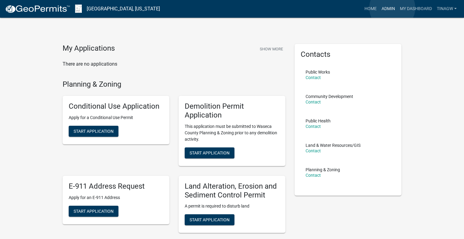
click at [393, 8] on link "Admin" at bounding box center [389, 9] width 18 height 12
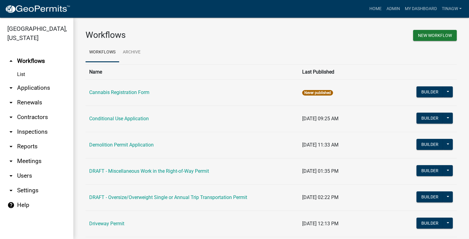
click at [22, 75] on link "List" at bounding box center [36, 74] width 73 height 12
click at [31, 89] on link "arrow_drop_down Applications" at bounding box center [36, 88] width 73 height 15
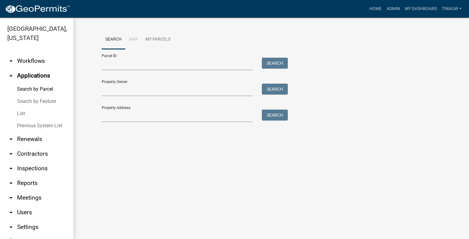
click at [22, 115] on link "List" at bounding box center [36, 114] width 73 height 12
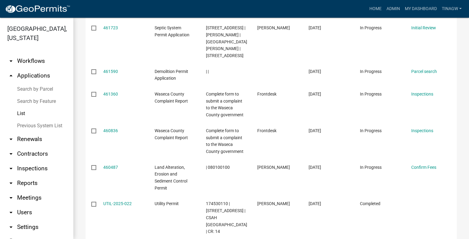
scroll to position [178, 0]
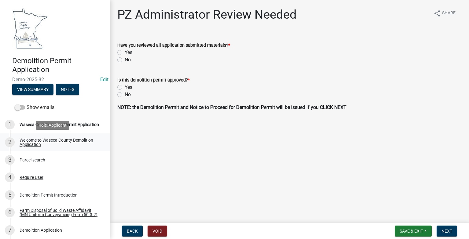
click at [28, 141] on div "Welcome to Waseca County Demolition Application" at bounding box center [60, 142] width 81 height 9
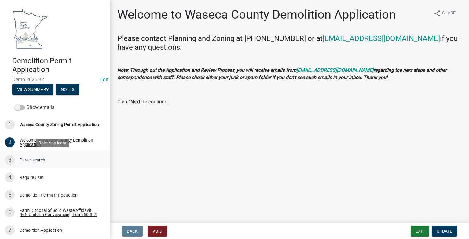
click at [38, 160] on div "Parcel search" at bounding box center [33, 160] width 26 height 4
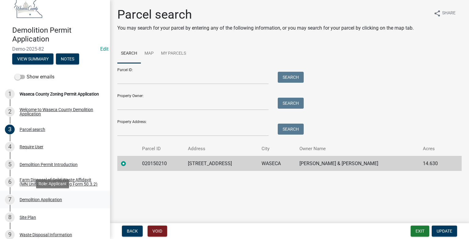
scroll to position [61, 0]
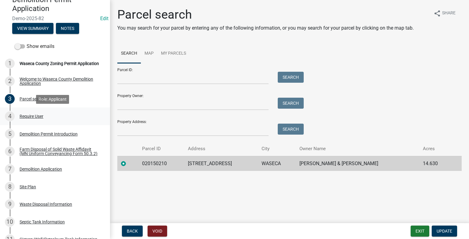
click at [28, 117] on div "Require User" at bounding box center [32, 116] width 24 height 4
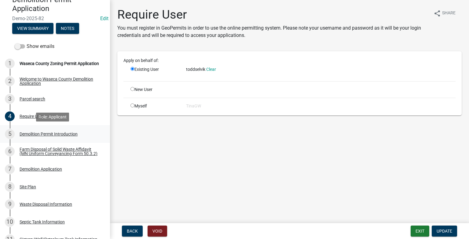
click at [45, 134] on div "Demolition Permit Introduction" at bounding box center [49, 134] width 58 height 4
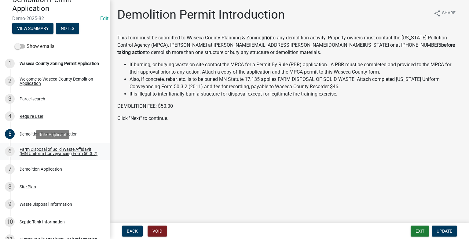
click at [35, 149] on div "Farm Disposal of Solid Waste Affidavit (MN Uniform Conveyancing Form 50.3.2)" at bounding box center [60, 151] width 81 height 9
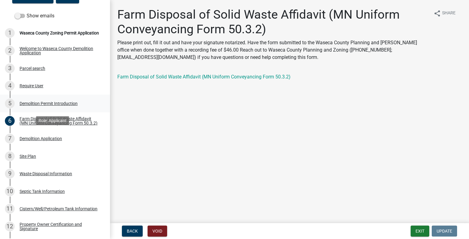
scroll to position [122, 0]
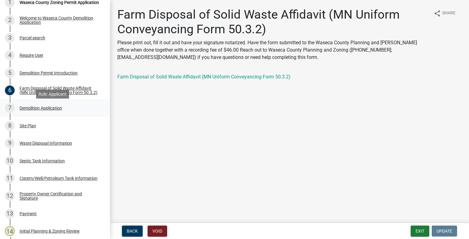
click at [32, 110] on div "Demolition Application" at bounding box center [41, 108] width 42 height 4
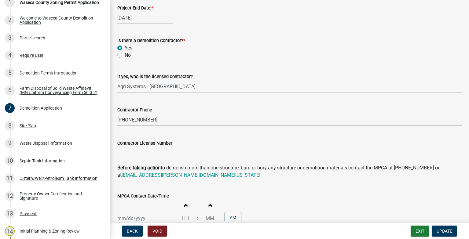
scroll to position [336, 0]
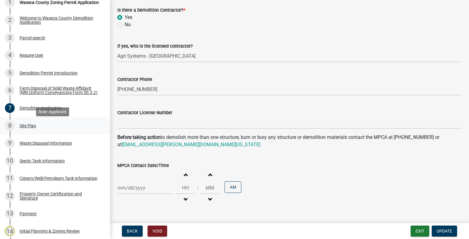
click at [32, 128] on div "Site Plan" at bounding box center [28, 126] width 17 height 4
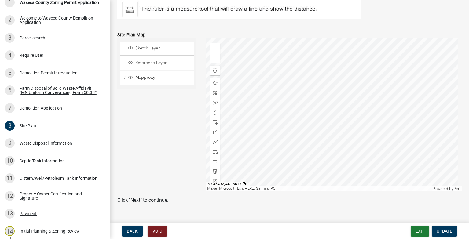
scroll to position [122, 0]
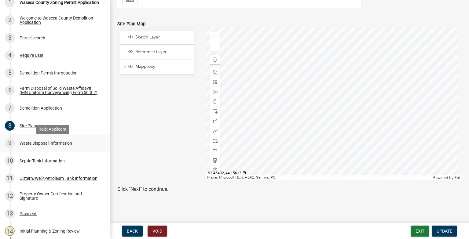
click at [55, 145] on div "Waste Disposal Information" at bounding box center [46, 143] width 53 height 4
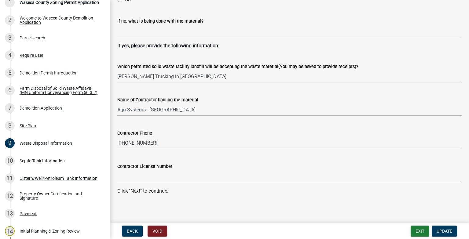
scroll to position [270, 0]
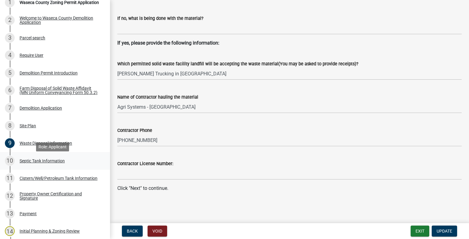
click at [49, 163] on div "Septic Tank Information" at bounding box center [42, 161] width 45 height 4
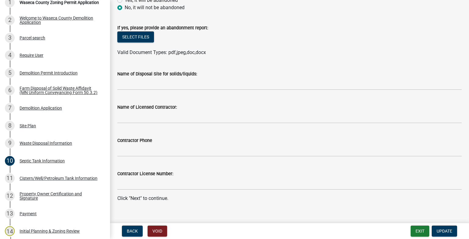
scroll to position [121, 0]
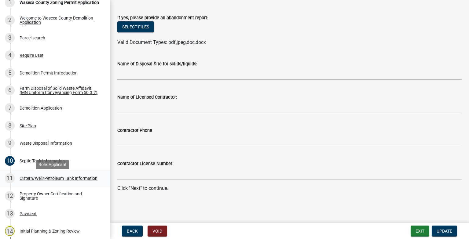
click at [23, 179] on div "Cistern/Well/Petroleum Tank Information" at bounding box center [59, 178] width 78 height 4
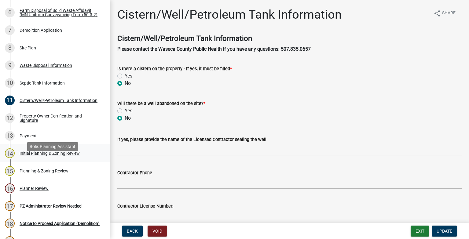
scroll to position [214, 0]
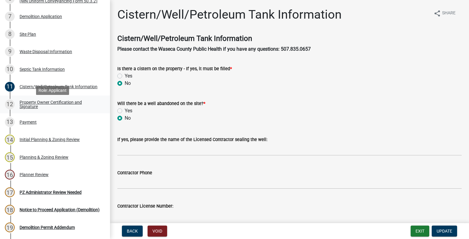
click at [27, 104] on div "Property Owner Certification and Signature" at bounding box center [60, 104] width 81 height 9
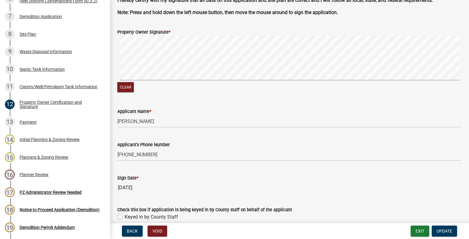
scroll to position [122, 0]
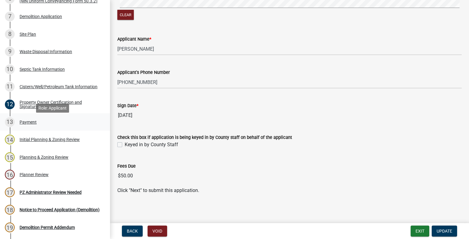
click at [25, 124] on div "Payment" at bounding box center [28, 122] width 17 height 4
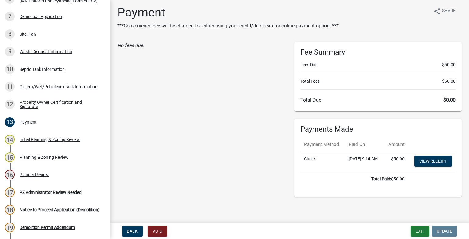
scroll to position [15, 0]
click at [23, 141] on div "Initial Planning & Zoning Review" at bounding box center [50, 140] width 60 height 4
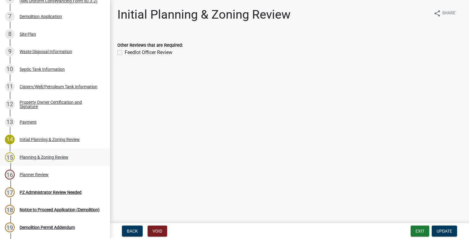
click at [29, 159] on div "Planning & Zoning Review" at bounding box center [44, 157] width 49 height 4
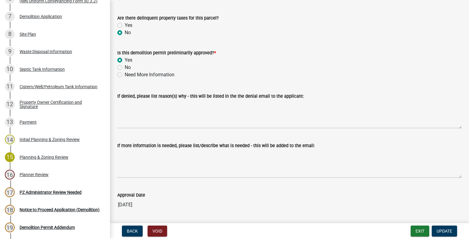
scroll to position [81, 0]
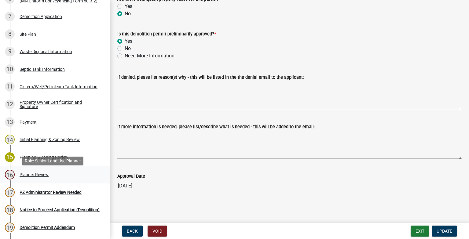
click at [32, 177] on div "Planner Review" at bounding box center [34, 175] width 29 height 4
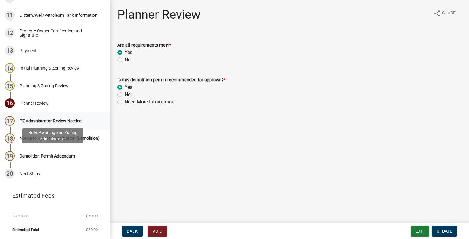
scroll to position [288, 0]
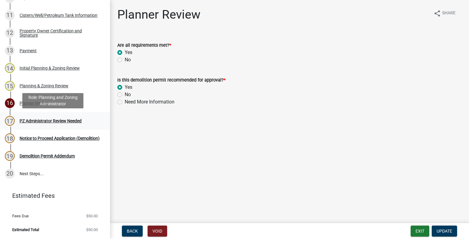
click at [28, 119] on div "PZ Administrator Review Needed" at bounding box center [51, 121] width 62 height 4
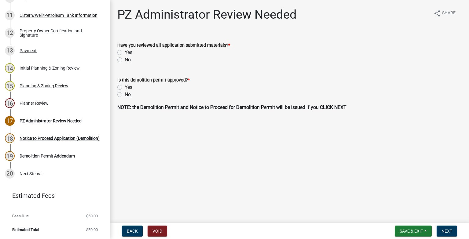
click at [125, 53] on label "Yes" at bounding box center [129, 52] width 8 height 7
click at [125, 53] on input "Yes" at bounding box center [127, 51] width 4 height 4
radio input "true"
click at [125, 86] on label "Yes" at bounding box center [129, 87] width 8 height 7
click at [125, 86] on input "Yes" at bounding box center [127, 86] width 4 height 4
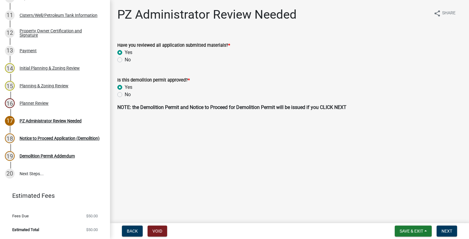
radio input "true"
click at [447, 229] on span "Next" at bounding box center [447, 231] width 11 height 5
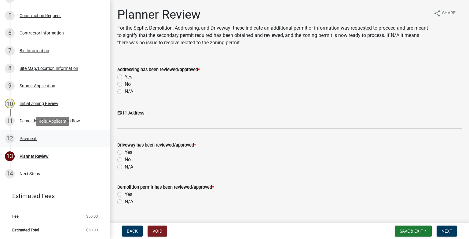
scroll to position [180, 0]
click at [36, 120] on div "Demolition Permit Call Workflow" at bounding box center [50, 121] width 61 height 4
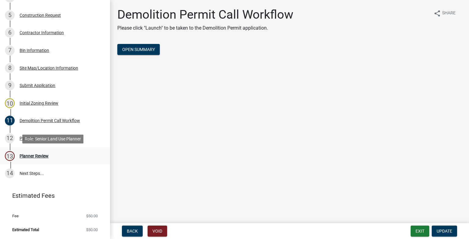
click at [34, 156] on div "Planner Review" at bounding box center [34, 156] width 29 height 4
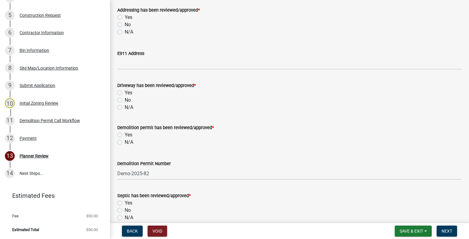
scroll to position [61, 0]
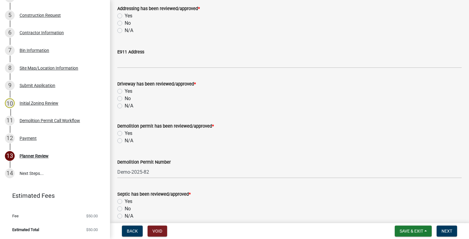
click at [125, 31] on label "N/A" at bounding box center [129, 30] width 9 height 7
click at [125, 31] on input "N/A" at bounding box center [127, 29] width 4 height 4
radio input "true"
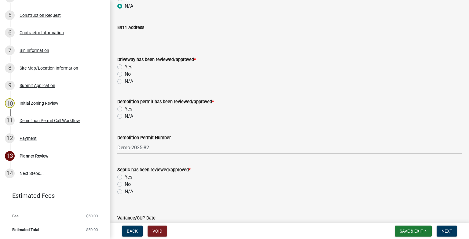
scroll to position [122, 0]
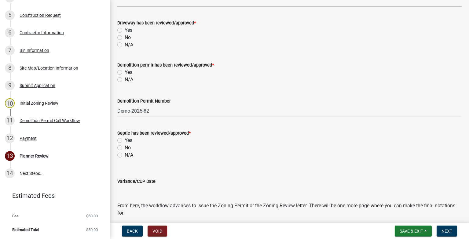
click at [125, 44] on label "N/A" at bounding box center [129, 44] width 9 height 7
click at [125, 44] on input "N/A" at bounding box center [127, 43] width 4 height 4
radio input "true"
click at [125, 71] on label "Yes" at bounding box center [129, 72] width 8 height 7
click at [125, 71] on input "Yes" at bounding box center [127, 71] width 4 height 4
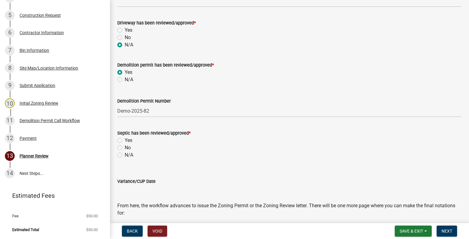
radio input "true"
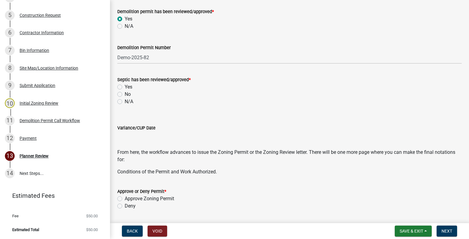
scroll to position [183, 0]
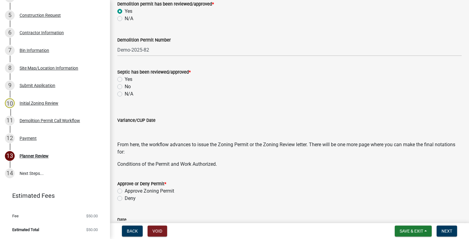
click at [125, 94] on label "N/A" at bounding box center [129, 93] width 9 height 7
click at [125, 94] on input "N/A" at bounding box center [127, 92] width 4 height 4
radio input "true"
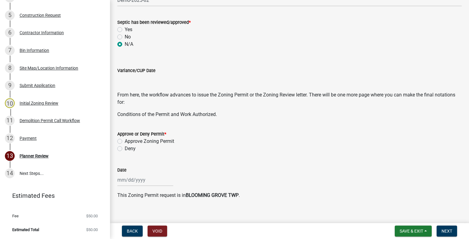
scroll to position [240, 0]
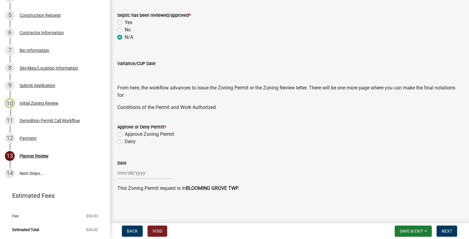
click at [125, 132] on label "Approve Zoning Permit" at bounding box center [150, 134] width 50 height 7
click at [125, 132] on input "Approve Zoning Permit" at bounding box center [127, 133] width 4 height 4
radio input "true"
select select "8"
select select "2025"
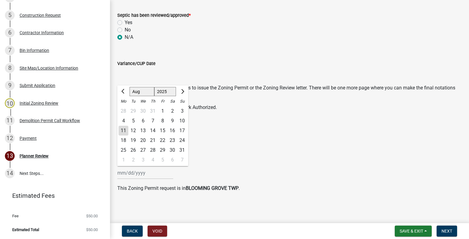
click at [124, 173] on div "[PERSON_NAME] Feb Mar Apr [PERSON_NAME][DATE] Oct Nov [DATE] 1526 1527 1528 152…" at bounding box center [145, 173] width 56 height 13
click at [123, 128] on div "11" at bounding box center [124, 131] width 10 height 10
type input "[DATE]"
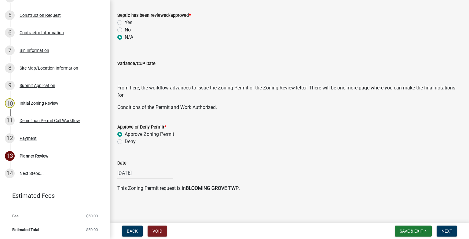
click at [285, 135] on div "Approve Zoning Permit" at bounding box center [289, 134] width 344 height 7
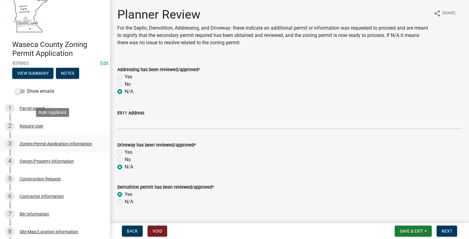
scroll to position [31, 0]
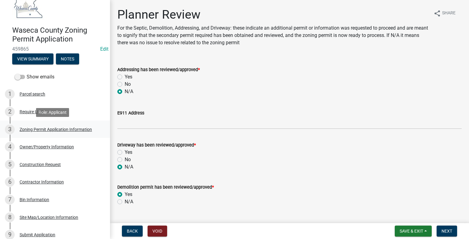
click at [32, 129] on div "Zoning Permit Application Information" at bounding box center [56, 129] width 72 height 4
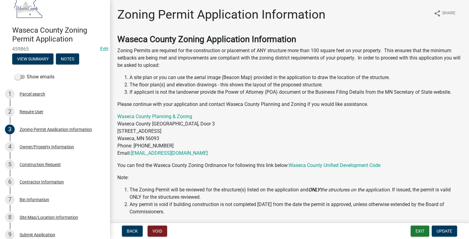
scroll to position [43, 0]
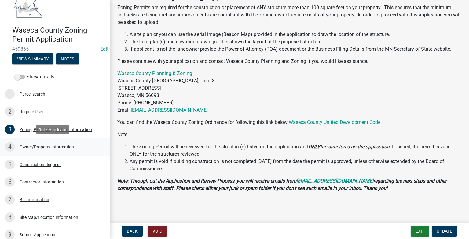
click at [34, 145] on div "Owner/Property Information" at bounding box center [47, 147] width 54 height 4
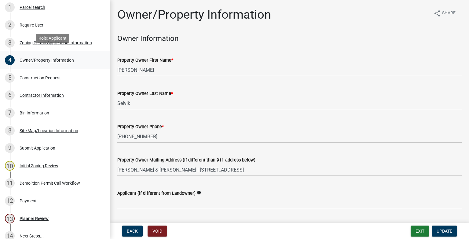
scroll to position [122, 0]
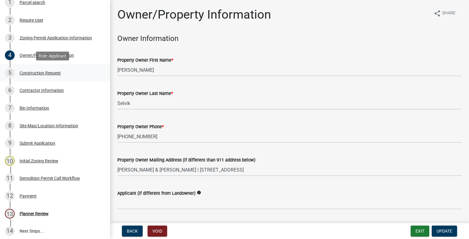
click at [30, 73] on div "Construction Request" at bounding box center [40, 73] width 41 height 4
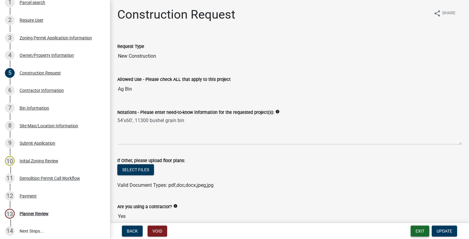
click at [418, 231] on button "Exit" at bounding box center [420, 231] width 19 height 11
